Goal: Task Accomplishment & Management: Complete application form

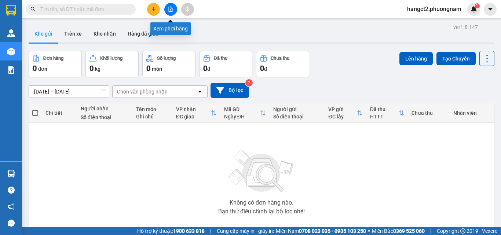
click at [173, 10] on button at bounding box center [170, 9] width 13 height 13
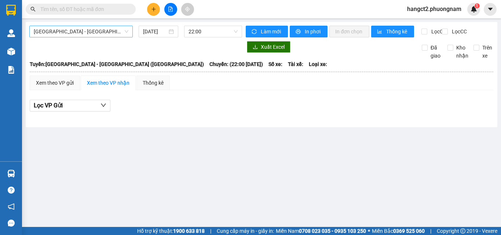
click at [104, 33] on span "[GEOGRAPHIC_DATA] - [GEOGRAPHIC_DATA] ([GEOGRAPHIC_DATA])" at bounding box center [81, 31] width 95 height 11
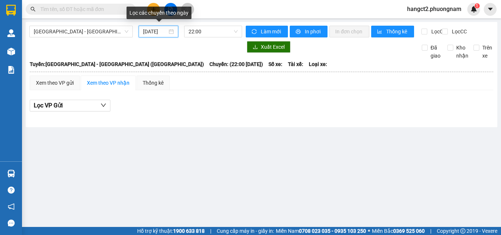
click at [152, 33] on input "[DATE]" at bounding box center [155, 31] width 24 height 8
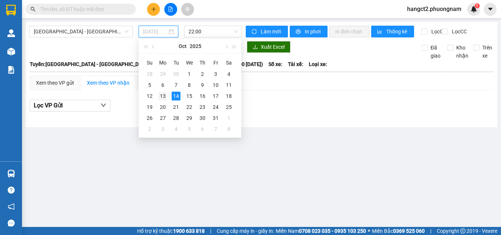
click at [159, 95] on div "13" at bounding box center [162, 96] width 9 height 9
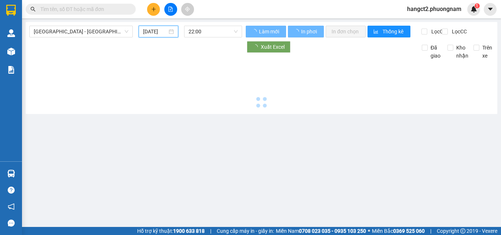
type input "[DATE]"
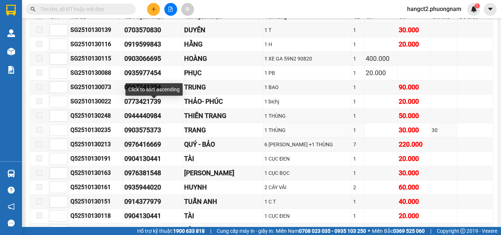
scroll to position [5315, 0]
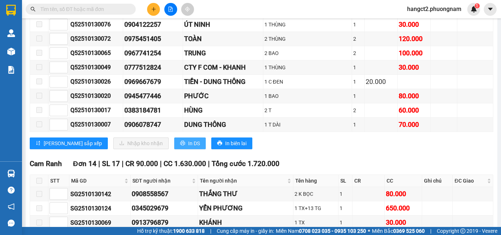
click at [188, 139] on span "In DS" at bounding box center [194, 143] width 12 height 8
click at [158, 12] on button at bounding box center [153, 9] width 13 height 13
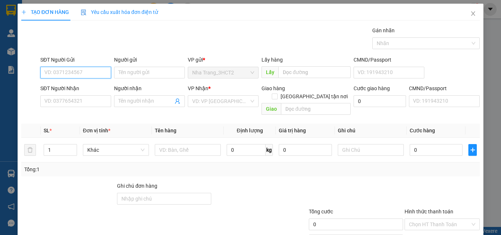
click at [102, 73] on input "SĐT Người Gửi" at bounding box center [75, 73] width 71 height 12
click at [463, 11] on span "Close" at bounding box center [473, 14] width 21 height 21
click at [468, 15] on div "hangct2.phuongnam 1" at bounding box center [440, 9] width 79 height 13
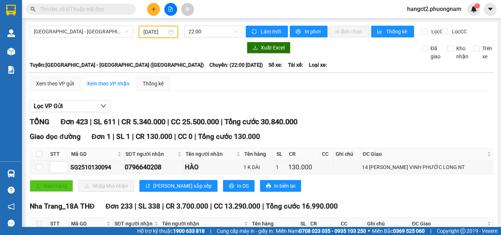
click at [84, 14] on span at bounding box center [81, 9] width 110 height 11
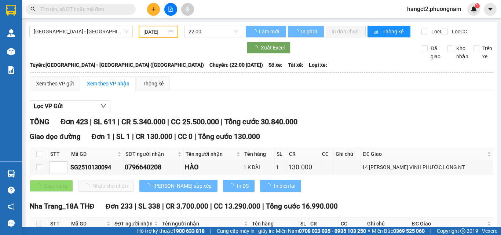
click at [92, 7] on input "text" at bounding box center [83, 9] width 87 height 8
click at [92, 11] on input "text" at bounding box center [83, 9] width 87 height 8
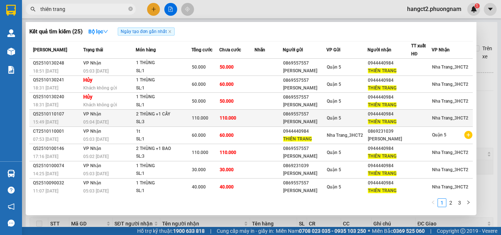
type input "thiên trang"
click at [332, 118] on span "Quận 5" at bounding box center [334, 117] width 14 height 5
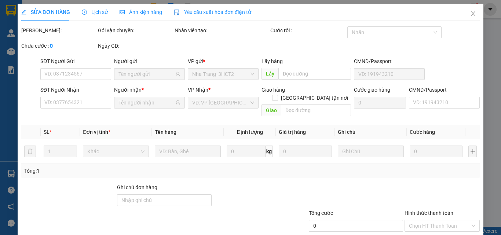
type input "0869557557"
type input "[PERSON_NAME]"
type input "0944440984"
type input "THIÊN TRANG"
type input "110.000"
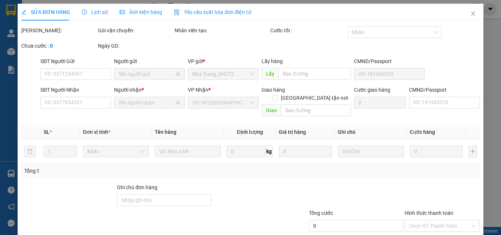
type input "110.000"
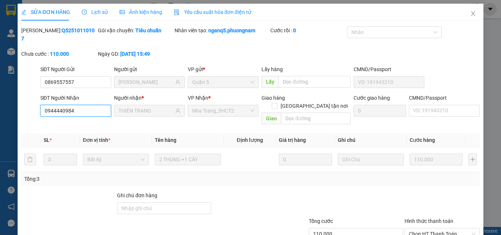
drag, startPoint x: 88, startPoint y: 101, endPoint x: 33, endPoint y: 104, distance: 55.0
click at [33, 104] on div "SĐT Người Nhận 0944440984 0944440984 Người nhận * THIÊN TRANG VP Nhận * [GEOGRA…" at bounding box center [251, 111] width 460 height 34
drag, startPoint x: 472, startPoint y: 14, endPoint x: 467, endPoint y: 13, distance: 5.3
click at [470, 15] on span "Close" at bounding box center [473, 14] width 21 height 21
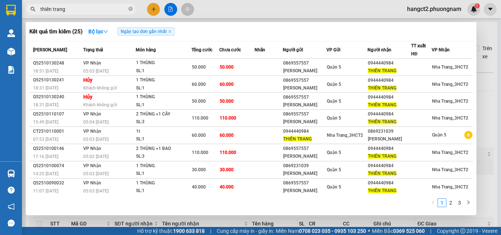
click at [132, 13] on span at bounding box center [130, 9] width 4 height 8
click at [131, 10] on icon "close-circle" at bounding box center [130, 9] width 4 height 4
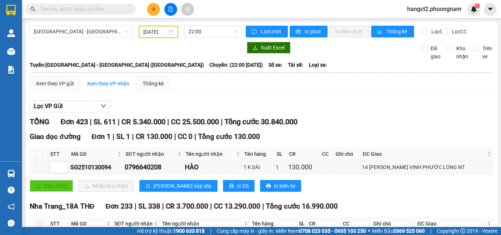
click at [127, 9] on span at bounding box center [81, 9] width 110 height 11
click at [108, 16] on div "Kết quả tìm kiếm ( 25 ) Bộ lọc Ngày tạo đơn gần nhất Mã ĐH Trạng thái Món hàng …" at bounding box center [250, 9] width 501 height 18
click at [107, 16] on div "Kết quả tìm kiếm ( 25 ) Bộ lọc Ngày tạo đơn gần nhất Mã ĐH Trạng thái Món hàng …" at bounding box center [250, 9] width 501 height 18
click at [106, 12] on input "text" at bounding box center [83, 9] width 87 height 8
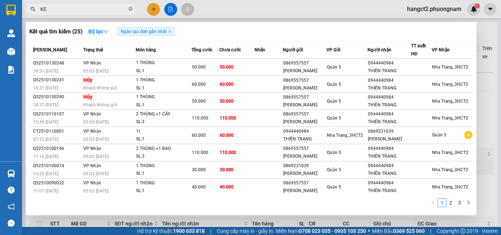
type input "KEN"
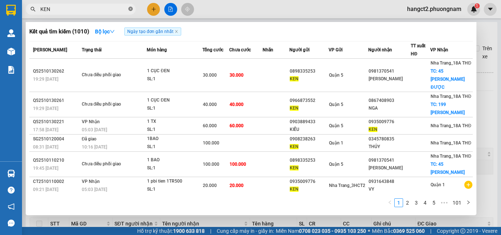
click at [132, 8] on icon "close-circle" at bounding box center [130, 9] width 4 height 4
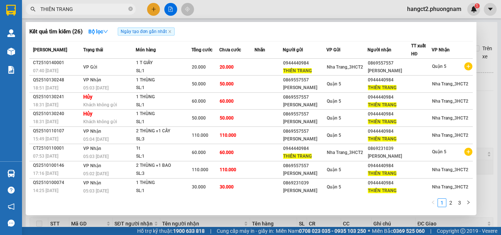
type input "THIÊN TRANG"
click at [130, 10] on icon "close-circle" at bounding box center [130, 9] width 4 height 4
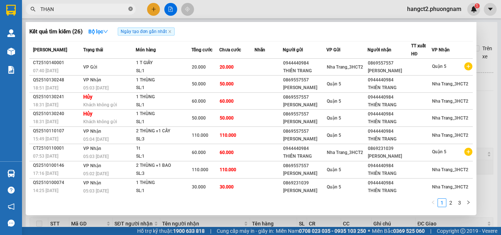
type input "THẠNH"
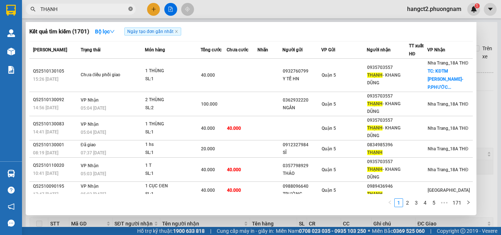
click at [129, 9] on icon "close-circle" at bounding box center [130, 9] width 4 height 4
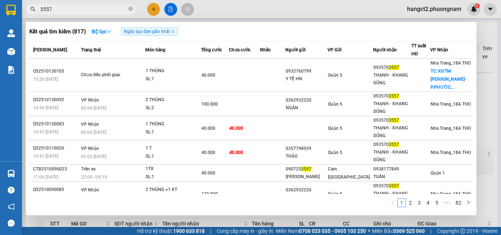
type input "3557"
click at [130, 8] on icon "close-circle" at bounding box center [130, 9] width 4 height 4
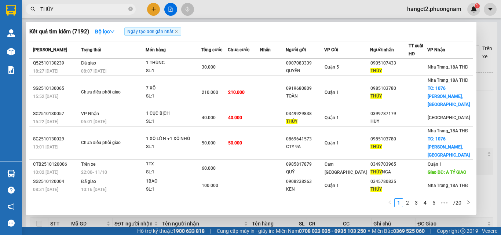
type input "THÚY"
click at [153, 11] on div at bounding box center [250, 117] width 501 height 235
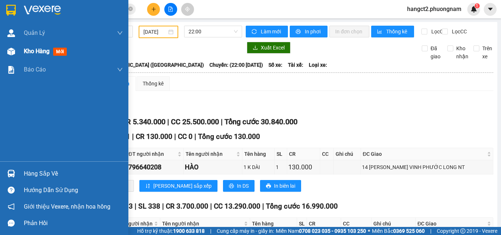
click at [24, 55] on span "Kho hàng" at bounding box center [37, 51] width 26 height 7
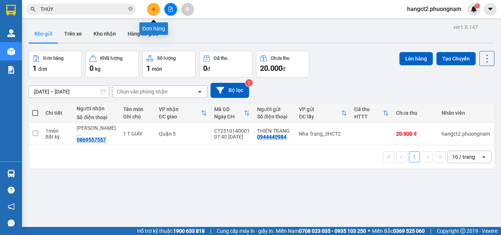
click at [154, 11] on icon "plus" at bounding box center [153, 9] width 0 height 4
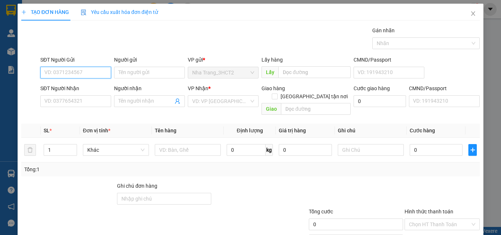
click at [95, 73] on input "SĐT Người Gửi" at bounding box center [75, 73] width 71 height 12
type input "0931627979"
click at [76, 90] on div "0931627979 - TUẤN" at bounding box center [74, 87] width 61 height 8
type input "TUẤN"
type input "0917768805"
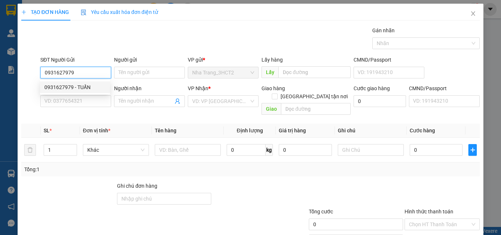
type input "KHANG"
checkbox input "true"
type input "TÒA A [GEOGRAPHIC_DATA] , PHƯỜNG [GEOGRAPHIC_DATA], [GEOGRAPHIC_DATA] (GTN 70K)"
type input "70.000"
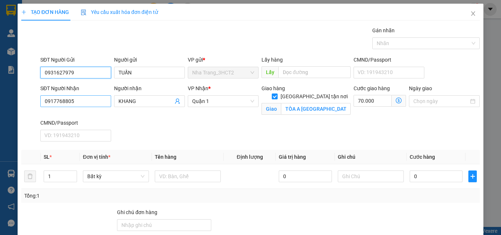
type input "0931627979"
click at [79, 99] on input "0917768805" at bounding box center [75, 101] width 71 height 12
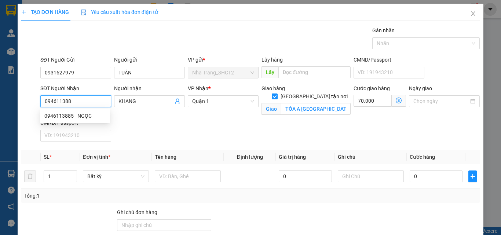
type input "0946113885"
click at [82, 112] on div "0946113885 - NGỌC" at bounding box center [74, 116] width 61 height 8
type input "NGỌC"
checkbox input "false"
type input "0"
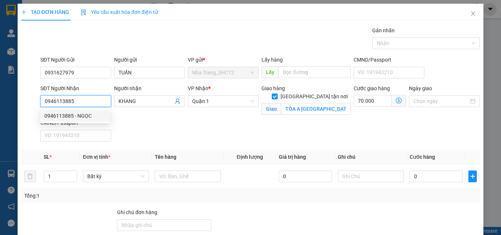
type input "0"
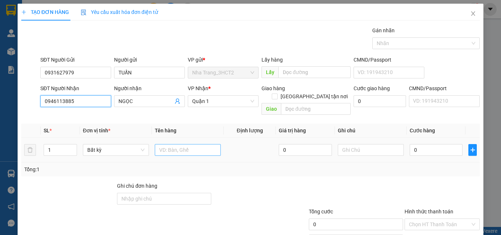
type input "0946113885"
click at [193, 147] on input "text" at bounding box center [188, 150] width 66 height 12
type input "1 T GIẤY"
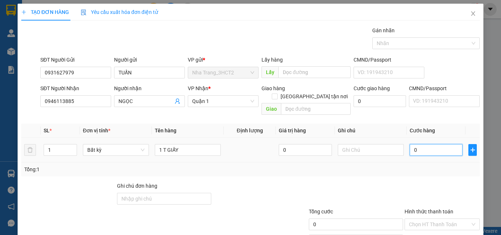
click at [411, 144] on input "0" at bounding box center [435, 150] width 53 height 12
click at [409, 144] on input "0" at bounding box center [435, 150] width 53 height 12
type input "30"
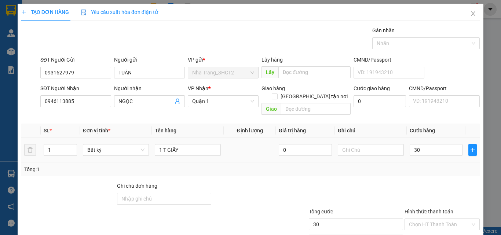
click at [408, 171] on div "Transit Pickup Surcharge Ids Transit Deliver Surcharge Ids Transit Deliver Surc…" at bounding box center [250, 145] width 458 height 239
type input "30.000"
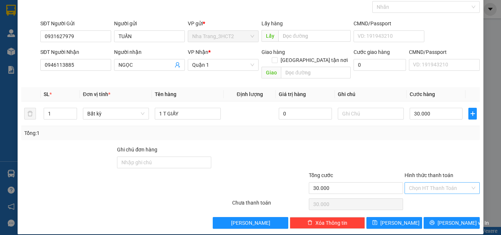
click at [450, 183] on input "Hình thức thanh toán" at bounding box center [439, 188] width 61 height 11
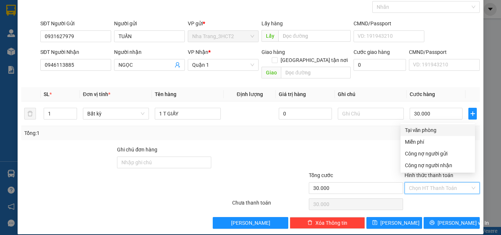
click at [434, 129] on div "Tại văn phòng" at bounding box center [438, 130] width 66 height 8
type input "0"
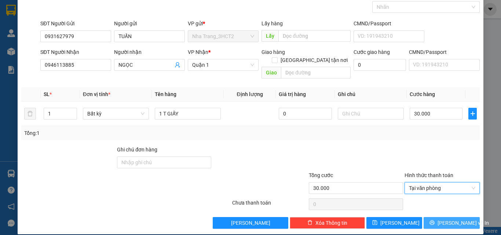
click at [447, 219] on span "[PERSON_NAME] và In" at bounding box center [462, 223] width 51 height 8
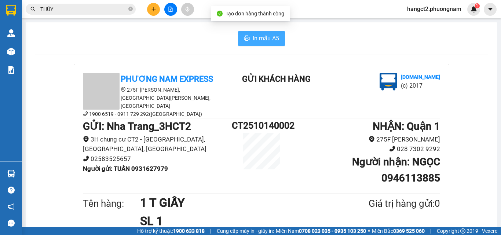
click at [254, 39] on span "In mẫu A5" at bounding box center [266, 38] width 26 height 9
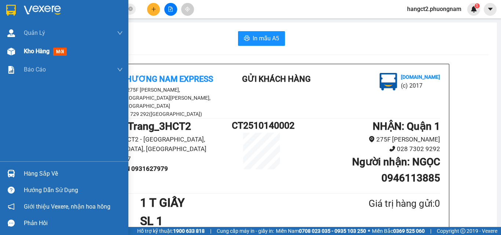
click at [10, 51] on img at bounding box center [11, 52] width 8 height 8
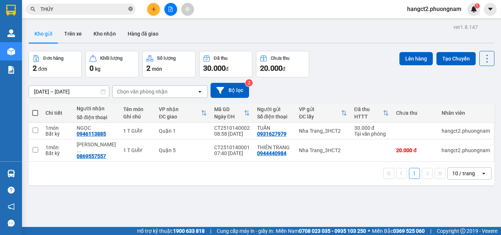
click at [131, 10] on icon "close-circle" at bounding box center [130, 9] width 4 height 4
click at [151, 10] on icon "plus" at bounding box center [153, 9] width 5 height 5
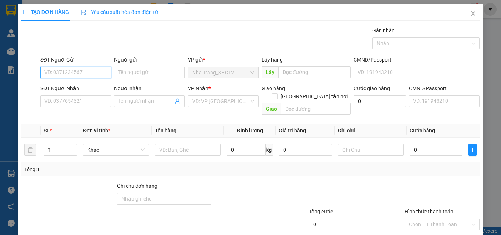
click at [98, 77] on input "SĐT Người Gửi" at bounding box center [75, 73] width 71 height 12
type input "0906078747"
click at [82, 88] on div "0906078747 - DUNG THÔNG" at bounding box center [77, 87] width 66 height 8
type input "DUNG THÔNG"
type input "0937833783"
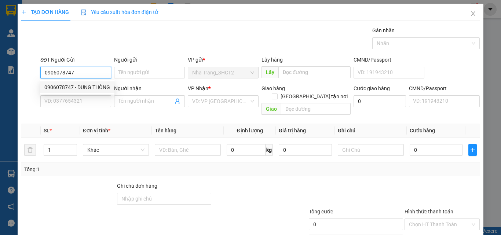
type input "CARVIET"
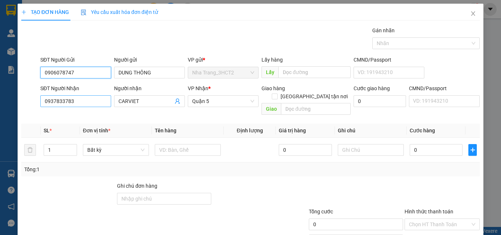
type input "0906078747"
click at [87, 96] on input "0937833783" at bounding box center [75, 101] width 71 height 12
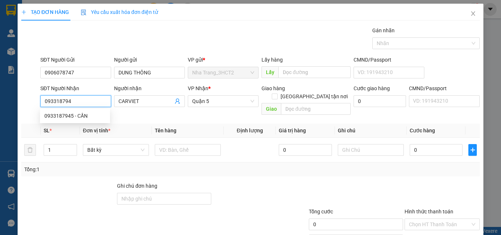
type input "0933187945"
click at [89, 112] on div "0933187945 - CẦN" at bounding box center [74, 116] width 61 height 8
type input "CẦN"
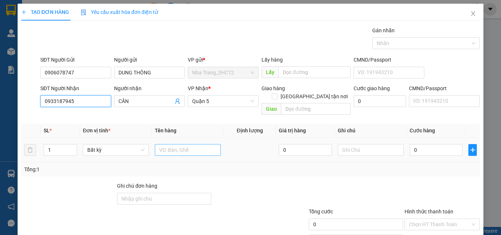
type input "0933187945"
click at [204, 144] on input "text" at bounding box center [188, 150] width 66 height 12
type input "1 HỘP"
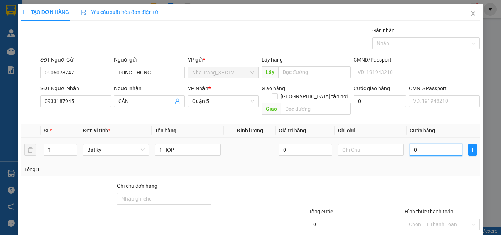
click at [409, 147] on input "0" at bounding box center [435, 150] width 53 height 12
click at [409, 144] on input "0" at bounding box center [435, 150] width 53 height 12
type input "20"
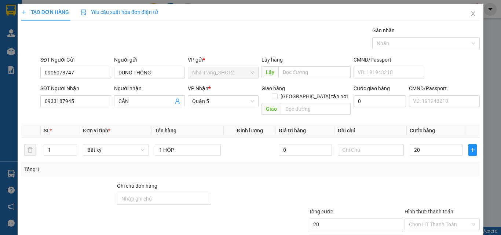
type input "20.000"
click at [389, 194] on div at bounding box center [356, 195] width 96 height 26
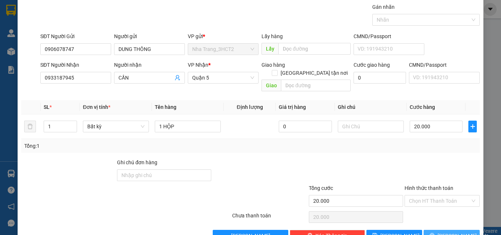
scroll to position [36, 0]
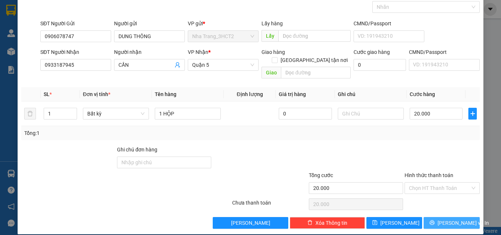
click at [449, 219] on span "[PERSON_NAME] và In" at bounding box center [462, 223] width 51 height 8
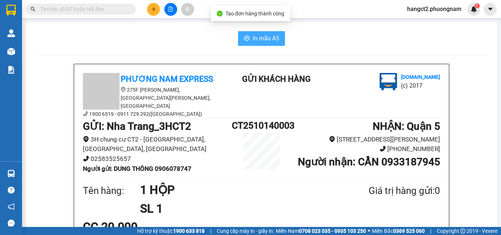
click at [244, 36] on icon "printer" at bounding box center [247, 38] width 6 height 6
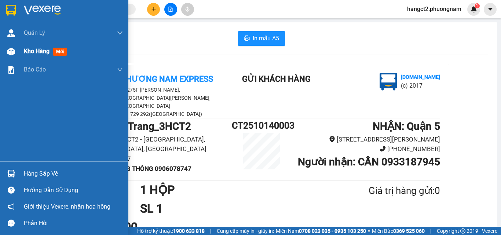
click at [17, 53] on div at bounding box center [11, 51] width 13 height 13
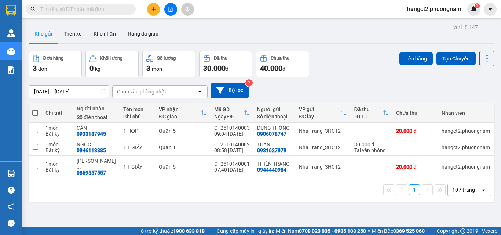
click at [128, 7] on span at bounding box center [81, 9] width 110 height 11
click at [124, 9] on input "text" at bounding box center [83, 9] width 87 height 8
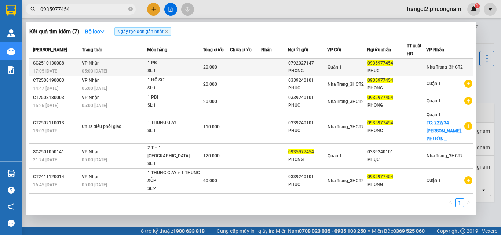
type input "0935977454"
click at [295, 63] on div "0792027147" at bounding box center [307, 63] width 39 height 8
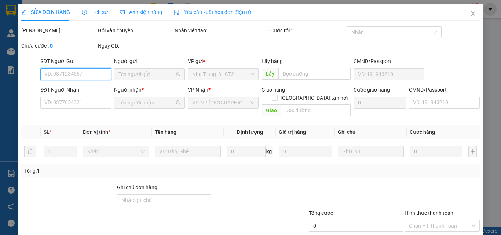
type input "0792027147"
type input "PHONG"
type input "0935977454"
type input "PHỤC"
type input "20.000"
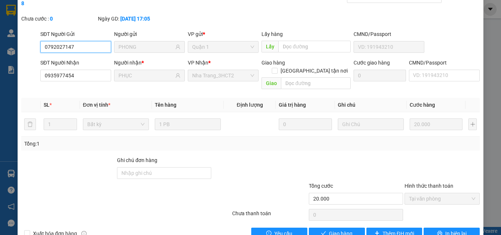
scroll to position [38, 0]
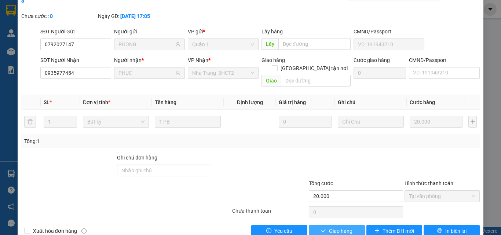
click at [338, 227] on span "Giao hàng" at bounding box center [340, 231] width 23 height 8
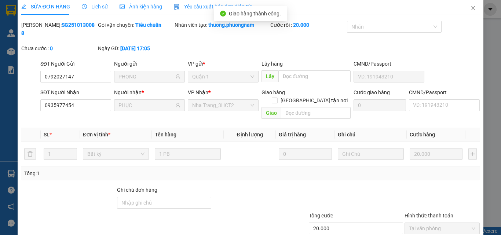
scroll to position [0, 0]
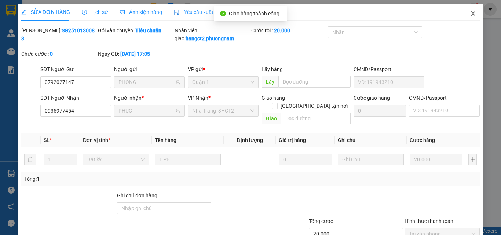
click at [470, 12] on icon "close" at bounding box center [473, 14] width 6 height 6
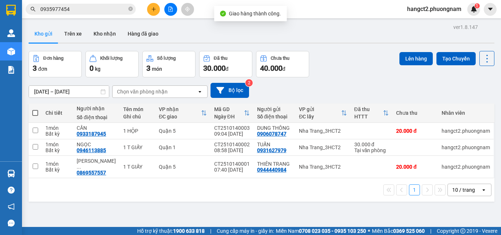
click at [118, 7] on input "0935977454" at bounding box center [83, 9] width 87 height 8
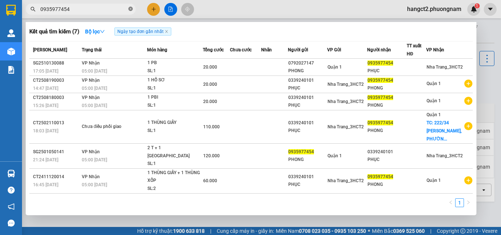
click at [131, 11] on icon "close-circle" at bounding box center [130, 9] width 4 height 4
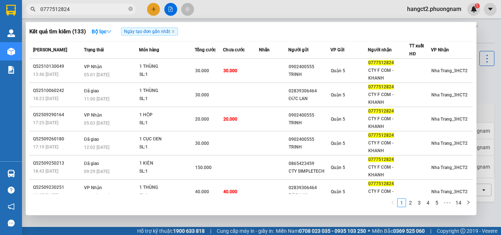
type input "0777512824"
click at [483, 33] on div at bounding box center [250, 117] width 501 height 235
